Goal: Information Seeking & Learning: Understand process/instructions

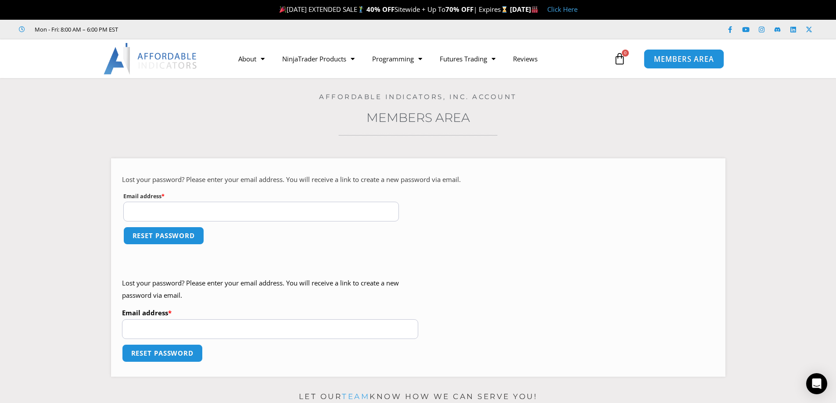
click at [671, 58] on span "MEMBERS AREA" at bounding box center [684, 58] width 60 height 7
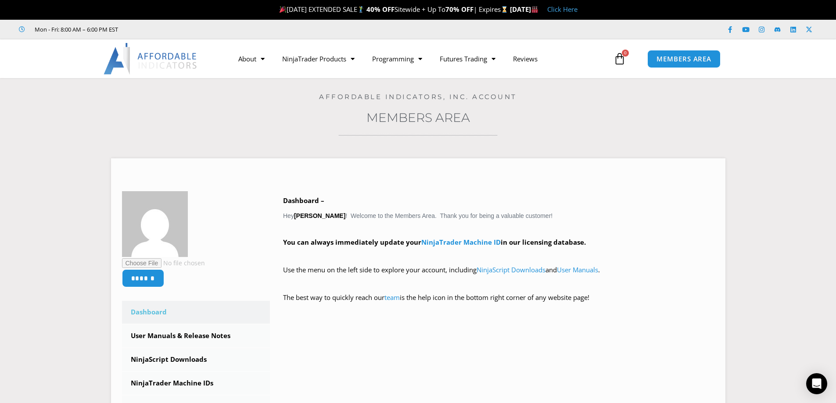
click at [621, 57] on icon at bounding box center [620, 59] width 12 height 12
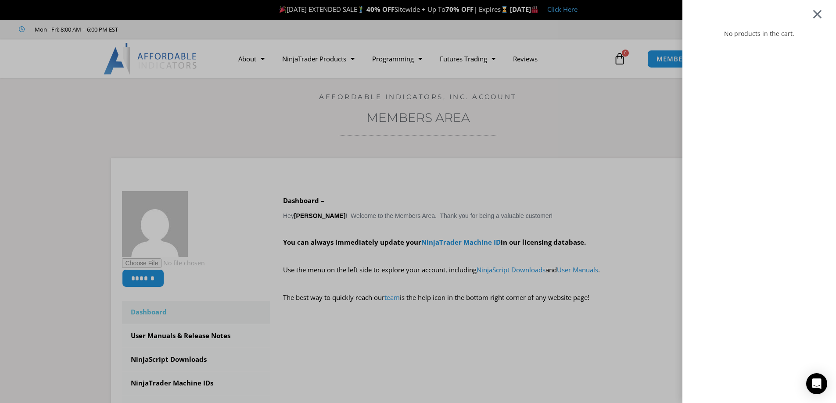
click at [823, 11] on div at bounding box center [817, 14] width 11 height 11
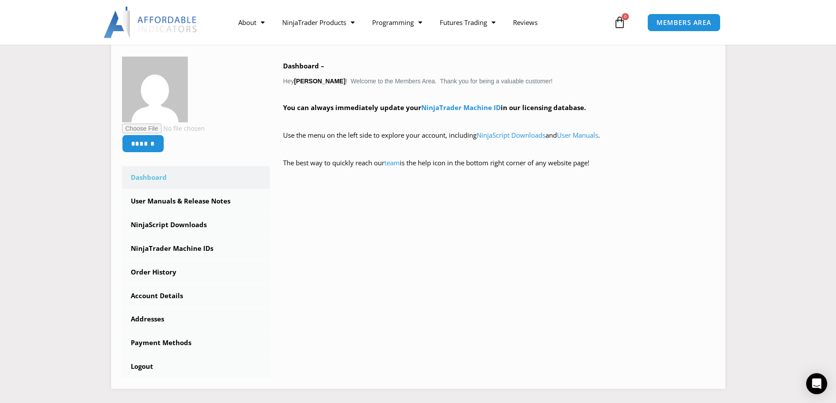
scroll to position [146, 0]
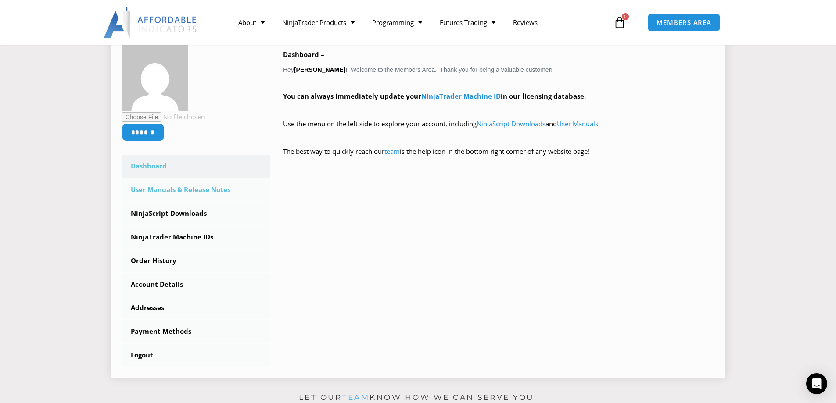
click at [170, 192] on link "User Manuals & Release Notes" at bounding box center [196, 190] width 148 height 23
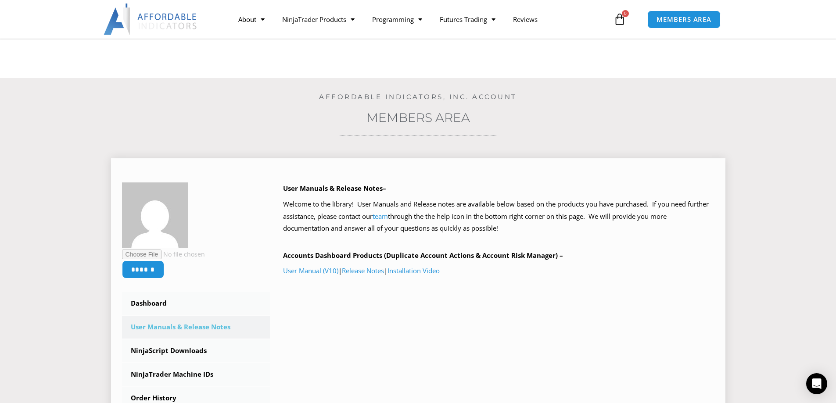
scroll to position [146, 0]
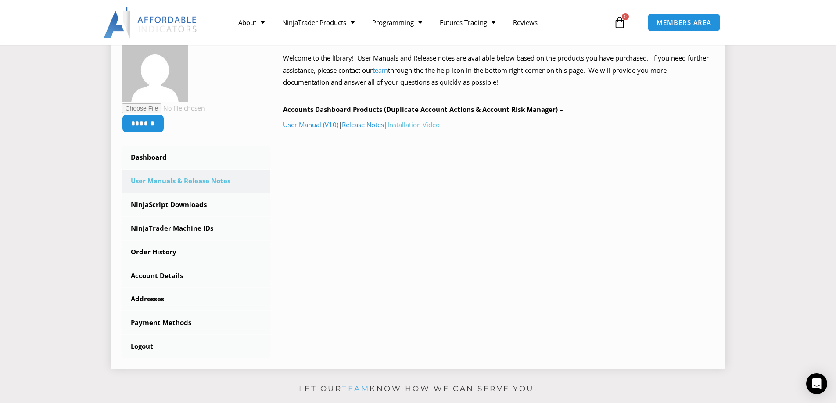
click at [416, 125] on link "Installation Video" at bounding box center [414, 124] width 52 height 9
